Goal: Task Accomplishment & Management: Use online tool/utility

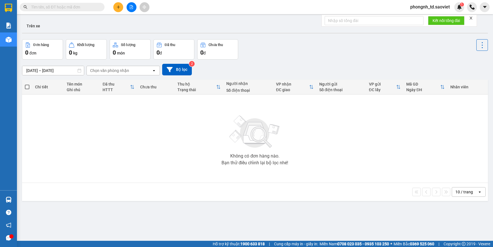
click at [97, 9] on input "text" at bounding box center [64, 7] width 67 height 6
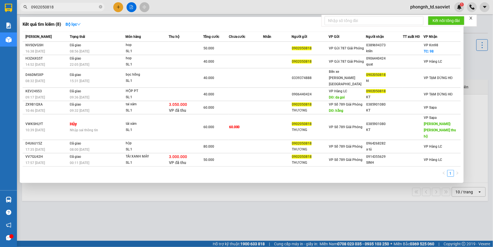
type input "0902050818"
click at [143, 186] on div at bounding box center [246, 123] width 493 height 247
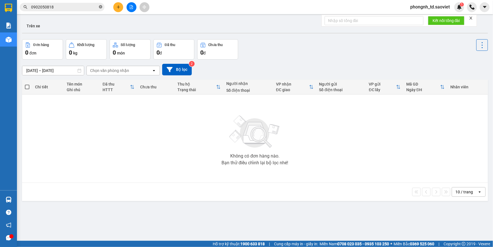
click at [100, 6] on icon "close-circle" at bounding box center [100, 6] width 3 height 3
click at [237, 28] on div "Trên xe" at bounding box center [255, 26] width 466 height 15
click at [74, 6] on input "text" at bounding box center [64, 7] width 67 height 6
paste input "0975495789"
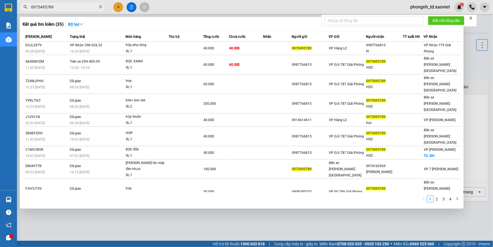
type input "0975495789"
click at [100, 6] on icon "close-circle" at bounding box center [100, 6] width 3 height 3
click at [87, 8] on input "0975495789" at bounding box center [64, 7] width 67 height 6
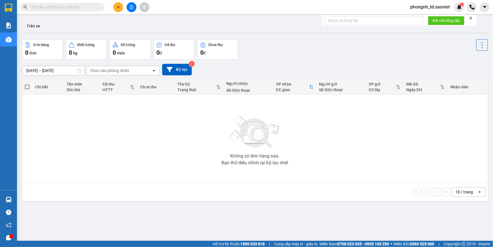
drag, startPoint x: 87, startPoint y: 6, endPoint x: 47, endPoint y: 5, distance: 39.8
click at [47, 5] on input "text" at bounding box center [64, 7] width 67 height 6
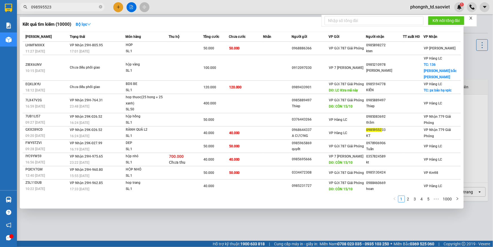
type input "0985955233"
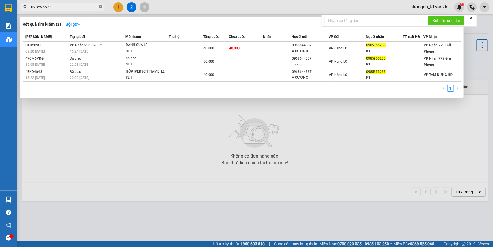
drag, startPoint x: 101, startPoint y: 6, endPoint x: 98, endPoint y: 1, distance: 5.2
click at [100, 6] on icon "close-circle" at bounding box center [100, 6] width 3 height 3
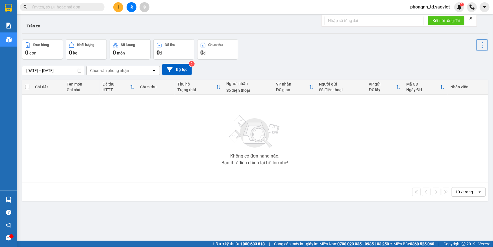
click at [53, 5] on input "text" at bounding box center [64, 7] width 67 height 6
paste input "0377122428"
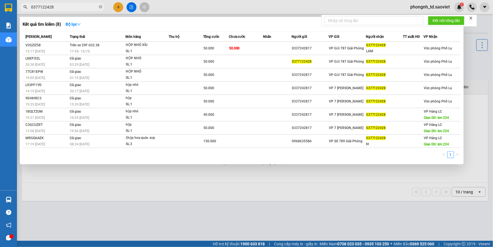
type input "0377122428"
